Goal: Information Seeking & Learning: Learn about a topic

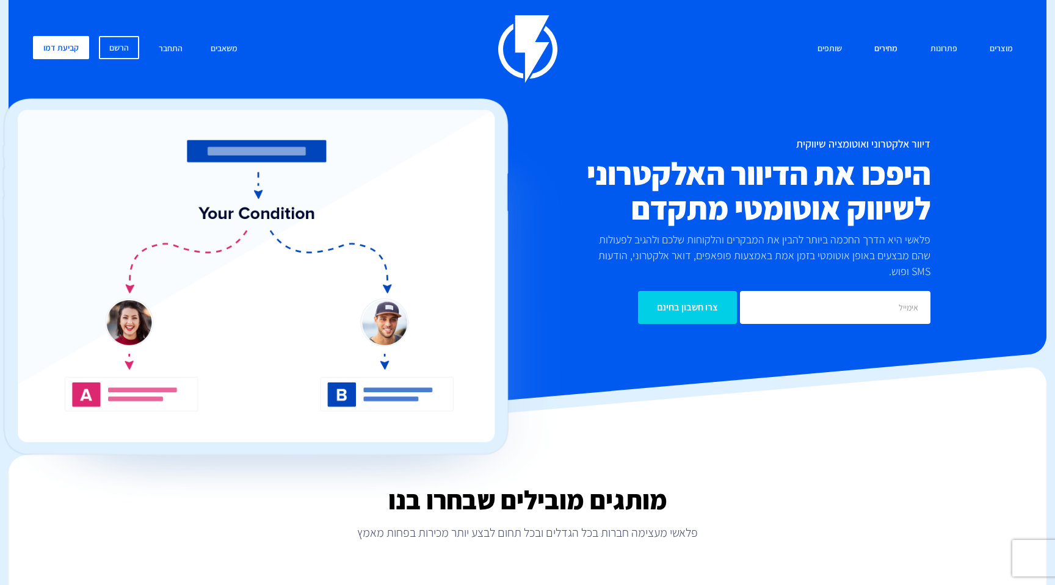
click at [887, 48] on link "מחירים" at bounding box center [886, 49] width 42 height 26
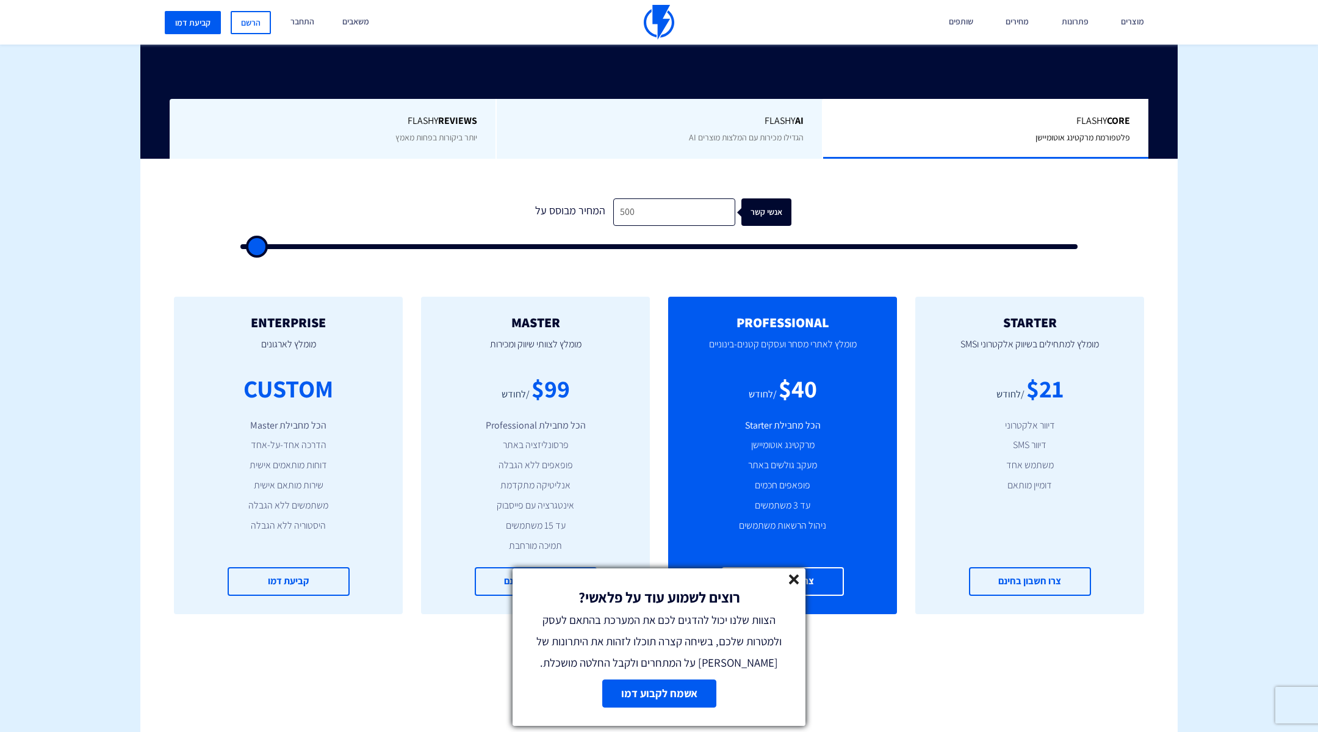
click at [792, 580] on line at bounding box center [794, 579] width 9 height 9
